Goal: Navigation & Orientation: Find specific page/section

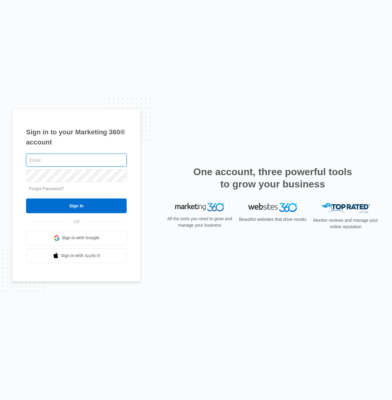
click at [92, 157] on input "text" at bounding box center [76, 160] width 101 height 13
type input "[PERSON_NAME][EMAIL_ADDRESS][PERSON_NAME][DOMAIN_NAME]"
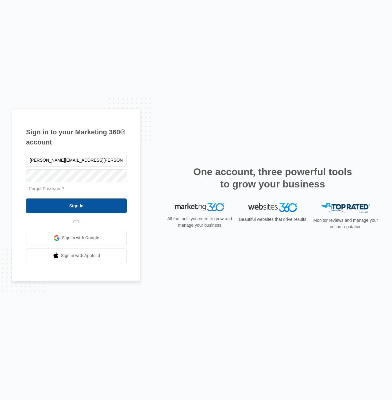
click at [89, 208] on input "Sign In" at bounding box center [76, 205] width 101 height 15
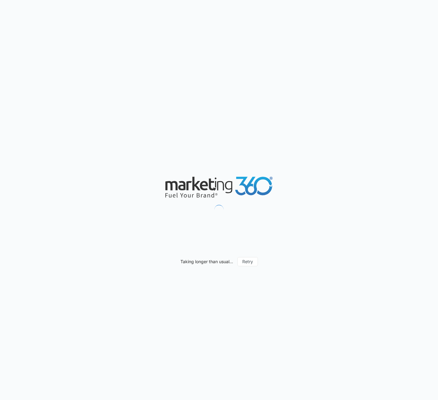
click at [298, 76] on div "Taking longer than usual... Retry" at bounding box center [219, 200] width 438 height 400
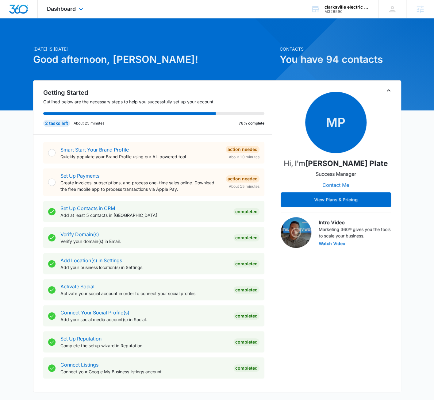
click at [90, 8] on div "Dashboard Apps Reputation Websites Forms CRM Email Social Content Ads Intellige…" at bounding box center [66, 9] width 56 height 18
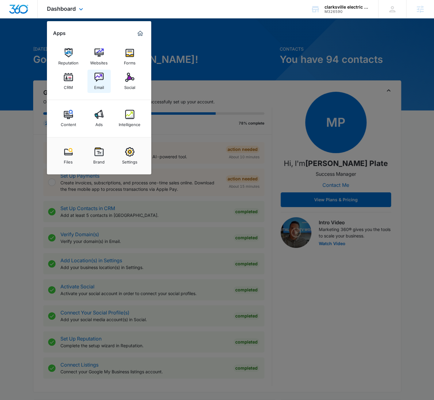
click at [100, 73] on img at bounding box center [98, 77] width 9 height 9
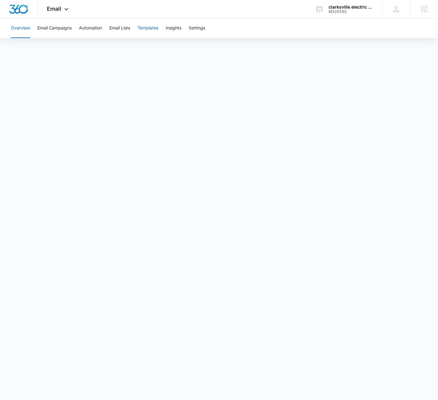
click at [145, 29] on button "Templates" at bounding box center [148, 28] width 21 height 20
click at [346, 2] on div "clarksville electric service M326590 Your Accounts View All" at bounding box center [344, 9] width 77 height 18
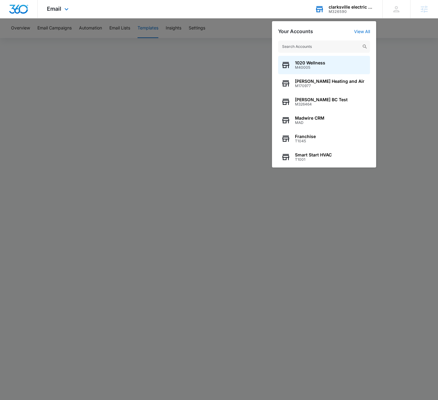
click at [317, 45] on input "text" at bounding box center [324, 46] width 92 height 12
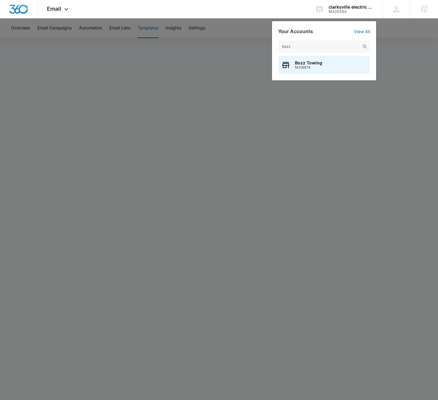
type input "bozz"
click at [311, 62] on span "Bozz Towing" at bounding box center [308, 62] width 27 height 5
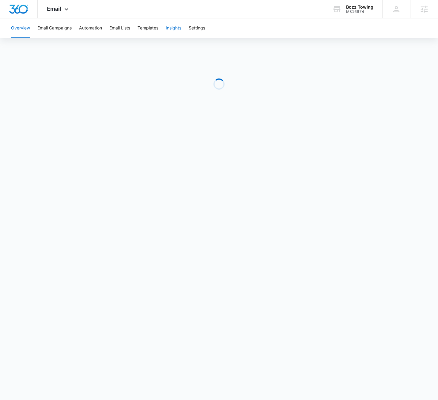
click at [168, 33] on button "Insights" at bounding box center [174, 28] width 16 height 20
click at [142, 27] on button "Templates" at bounding box center [148, 28] width 21 height 20
click at [145, 27] on button "Templates" at bounding box center [148, 28] width 21 height 20
click at [25, 32] on button "Overview" at bounding box center [20, 28] width 19 height 20
click at [149, 32] on button "Templates" at bounding box center [148, 28] width 21 height 20
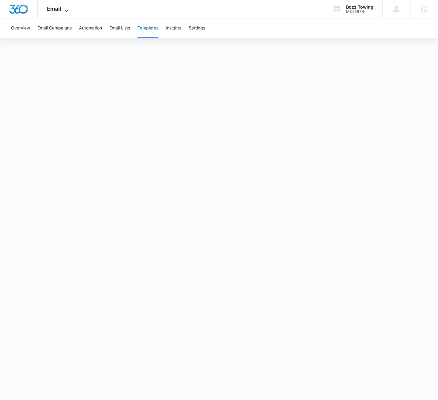
click at [59, 11] on span "Email" at bounding box center [54, 9] width 14 height 6
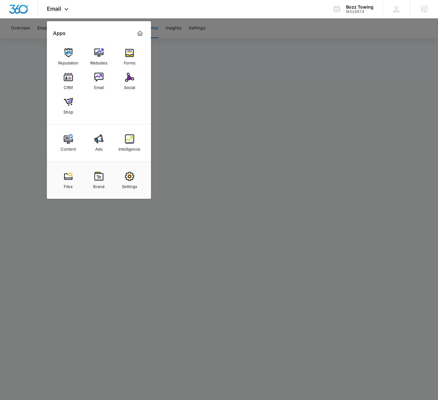
click at [124, 83] on div "Social" at bounding box center [129, 86] width 11 height 8
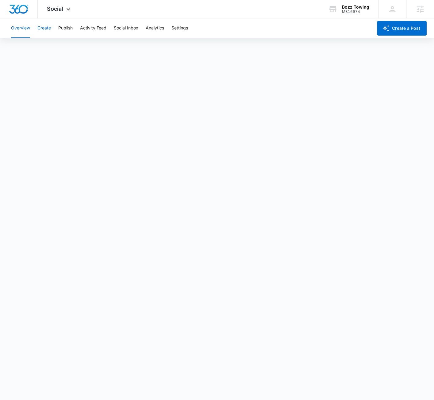
click at [47, 29] on button "Create" at bounding box center [43, 28] width 13 height 20
click at [63, 30] on button "Publish" at bounding box center [65, 28] width 14 height 20
click at [185, 29] on button "Settings" at bounding box center [179, 28] width 17 height 20
click at [147, 12] on div "Social Apps Reputation Websites Forms CRM Email Social Shop Content Ads Intelli…" at bounding box center [217, 9] width 434 height 18
